Goal: Navigation & Orientation: Find specific page/section

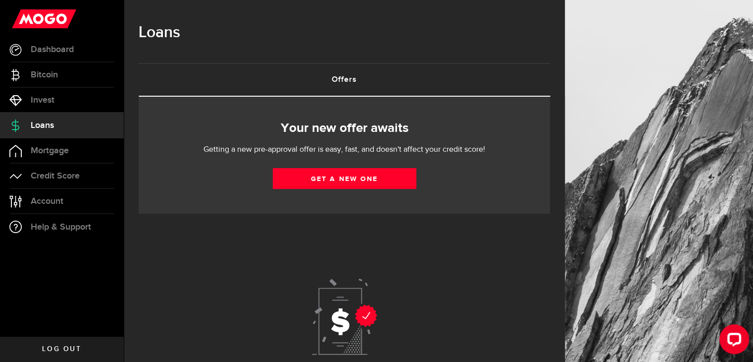
scroll to position [75, 0]
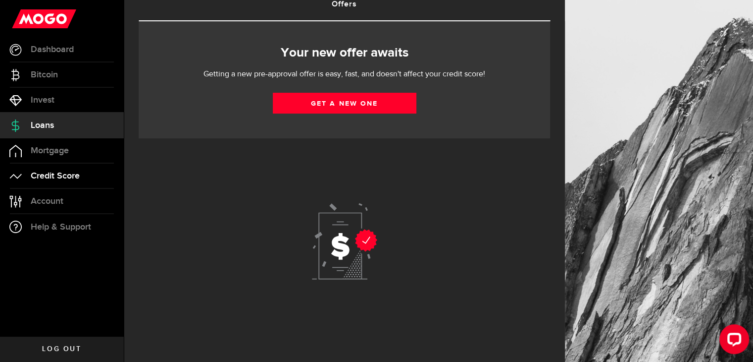
click at [82, 178] on link "Credit Score" at bounding box center [62, 175] width 124 height 25
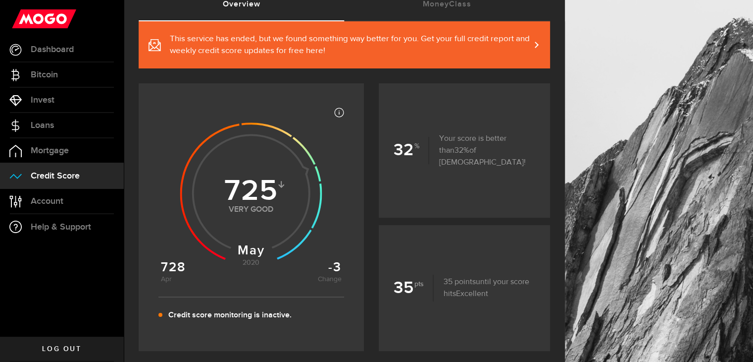
scroll to position [77, 0]
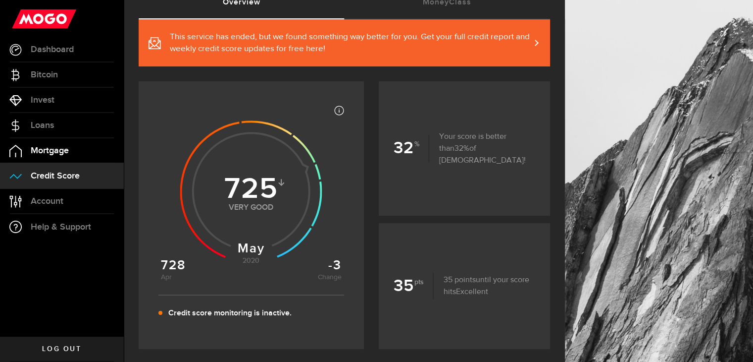
click at [59, 155] on span "Mortgage" at bounding box center [50, 150] width 38 height 9
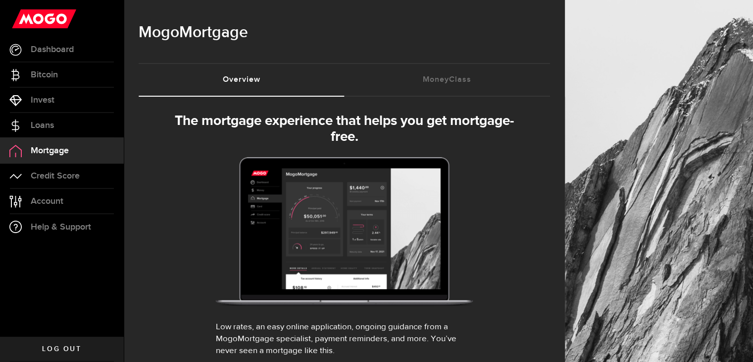
select select "3knYdhfXw4iYoq2m0WGQES"
click at [66, 121] on link "Loans" at bounding box center [62, 125] width 124 height 25
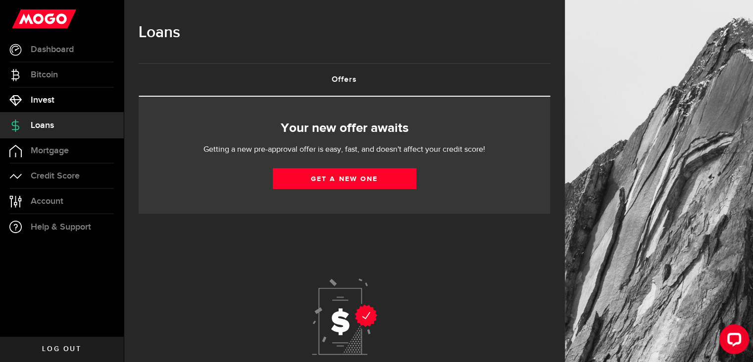
click at [63, 103] on link "Invest" at bounding box center [62, 100] width 124 height 25
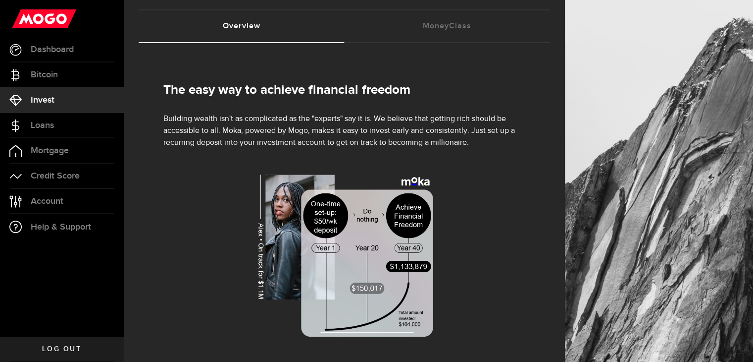
scroll to position [53, 0]
click at [462, 26] on link "MoneyClass (requires attention)" at bounding box center [448, 26] width 206 height 32
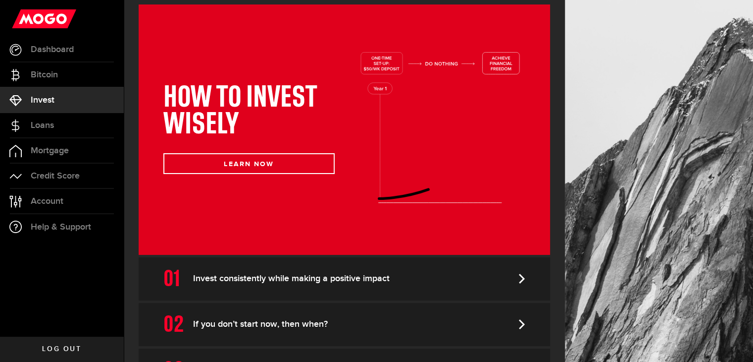
scroll to position [108, 0]
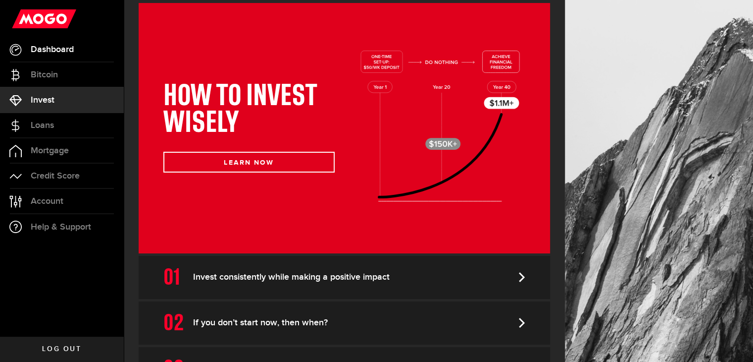
click at [72, 50] on span "Dashboard" at bounding box center [52, 49] width 43 height 9
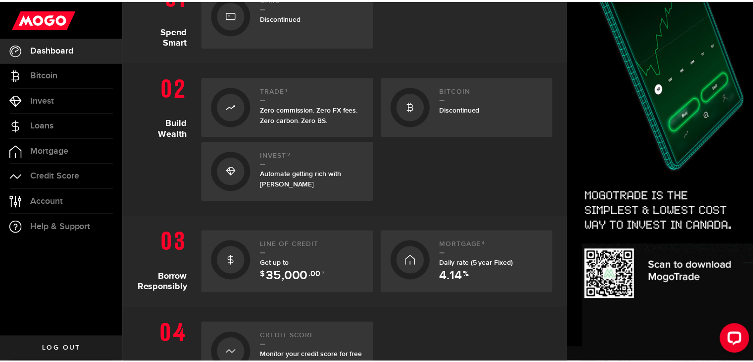
scroll to position [259, 0]
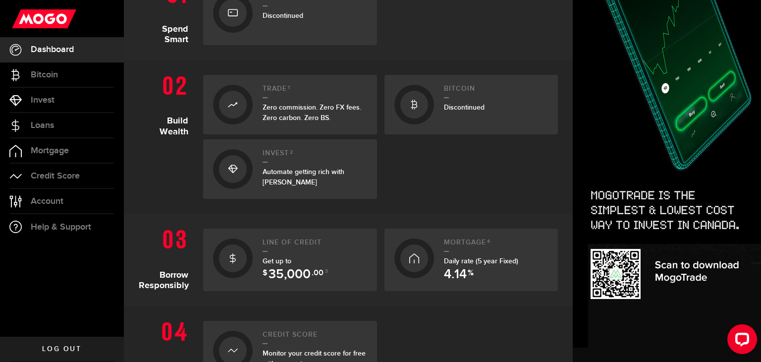
click at [326, 263] on div "Get up to $ 35,000 .00 3" at bounding box center [315, 266] width 105 height 21
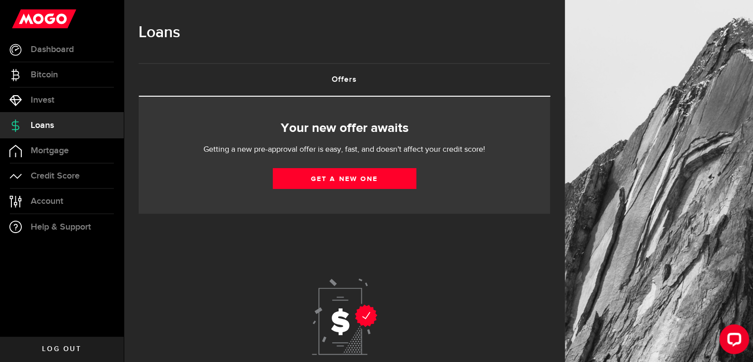
scroll to position [75, 0]
